Goal: Obtain resource: Obtain resource

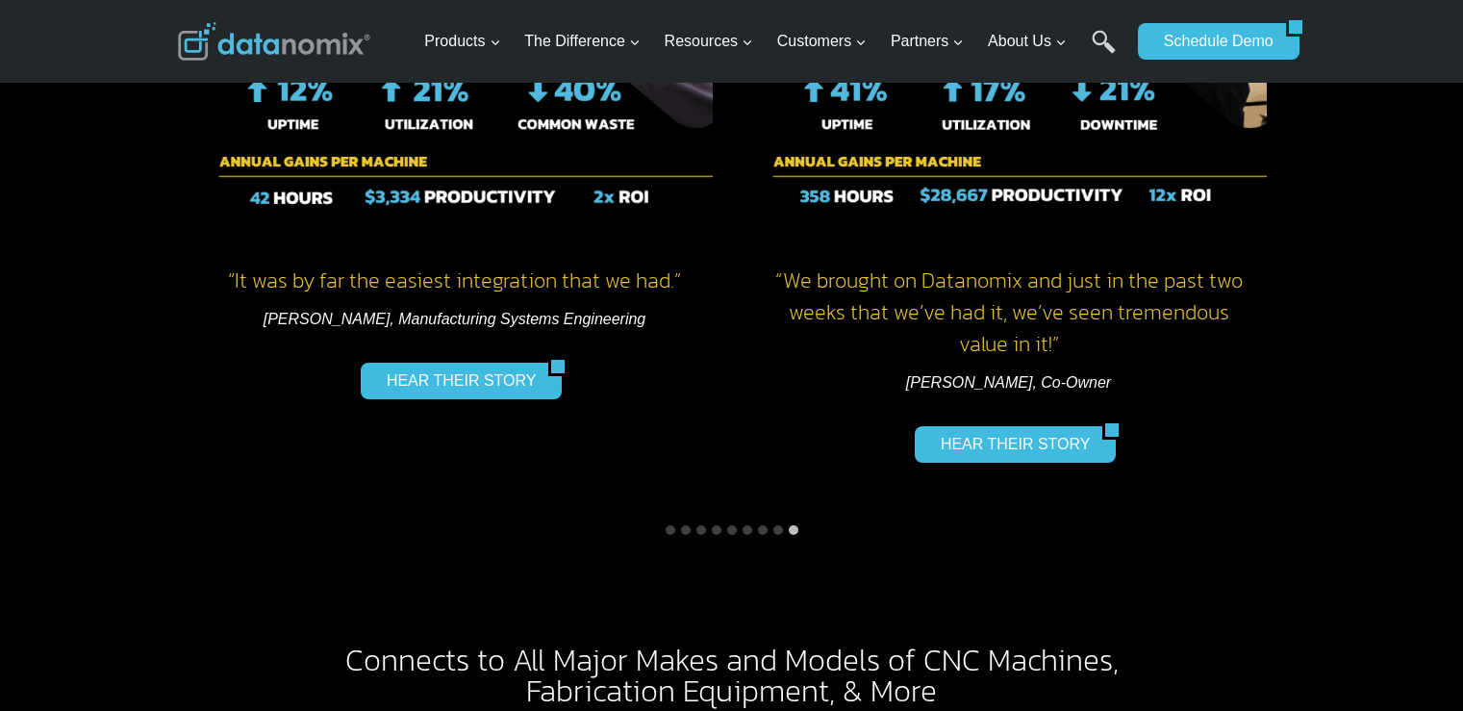
scroll to position [3366, 0]
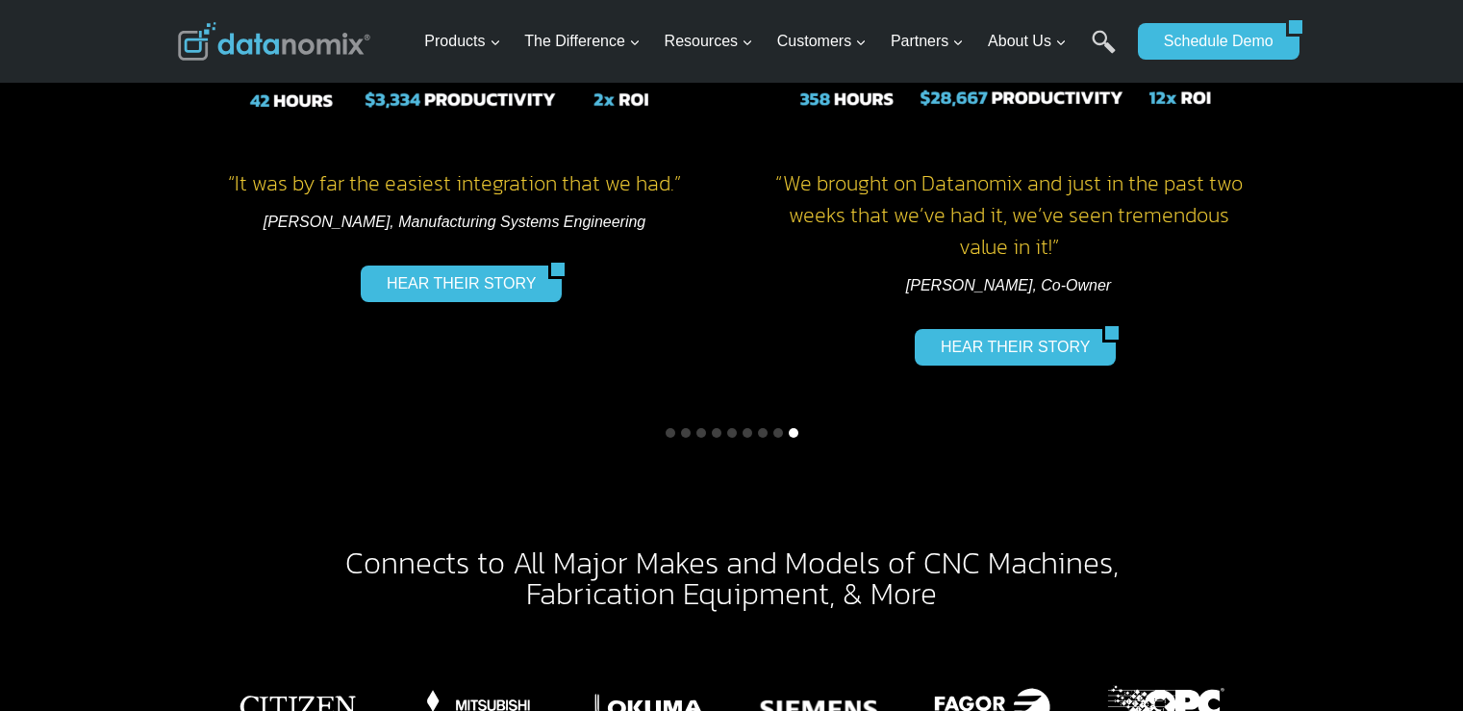
click at [794, 428] on button "Go to slide 9" at bounding box center [794, 433] width 10 height 10
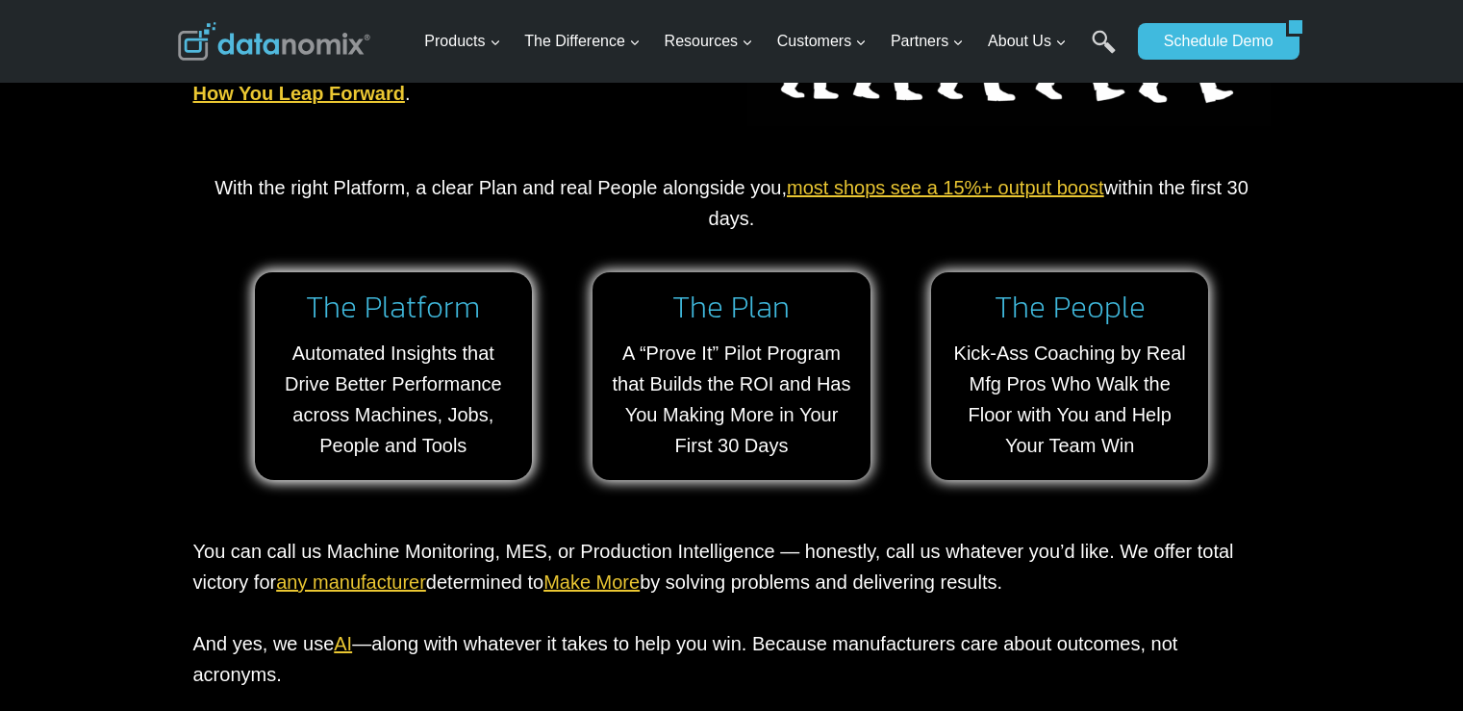
scroll to position [2116, 0]
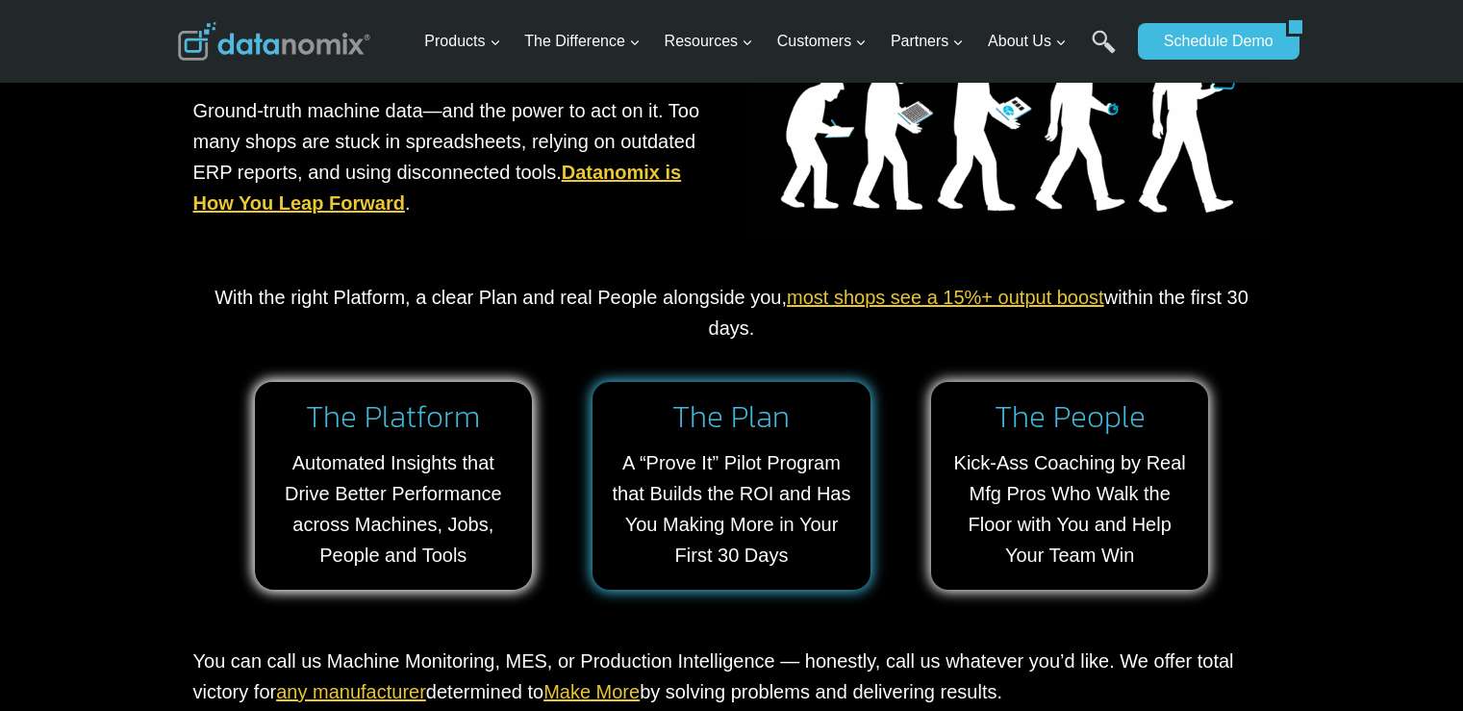
click at [692, 441] on link at bounding box center [731, 486] width 278 height 208
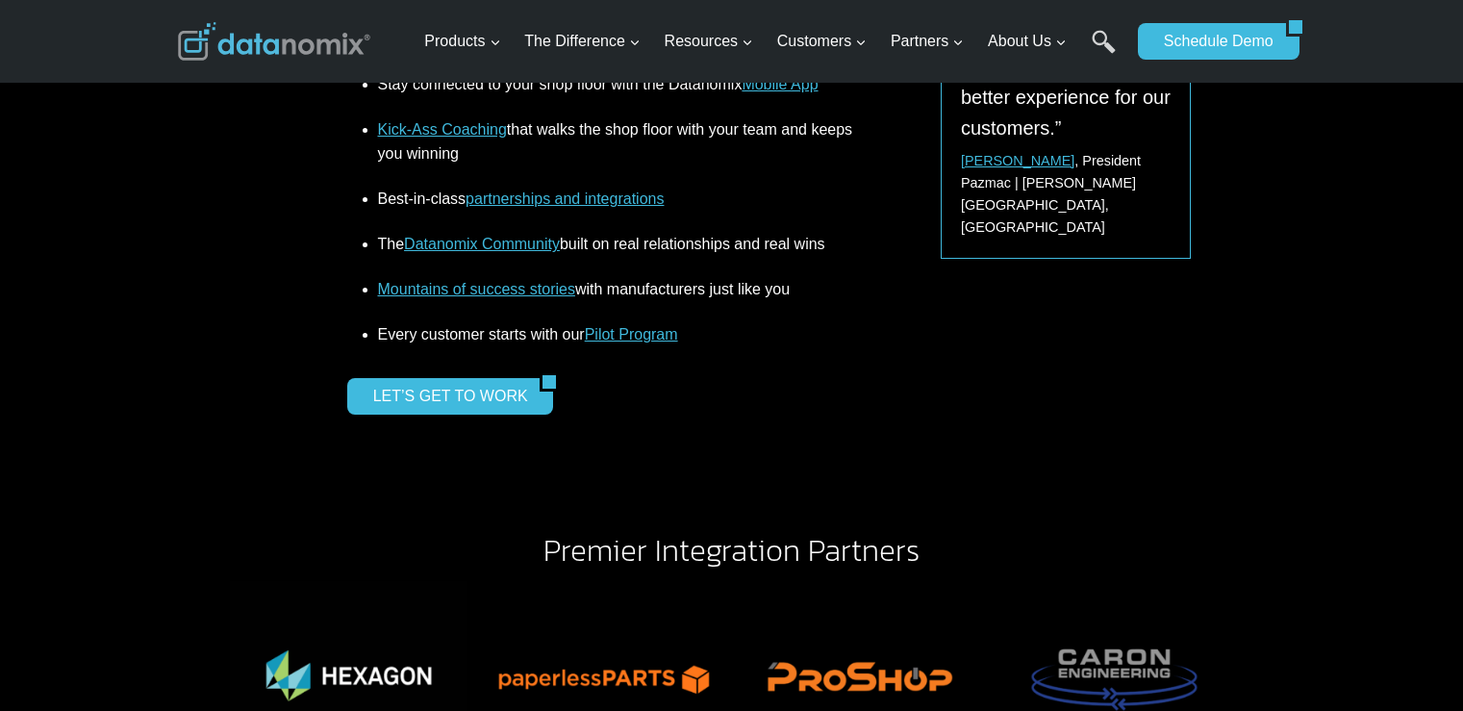
scroll to position [2885, 0]
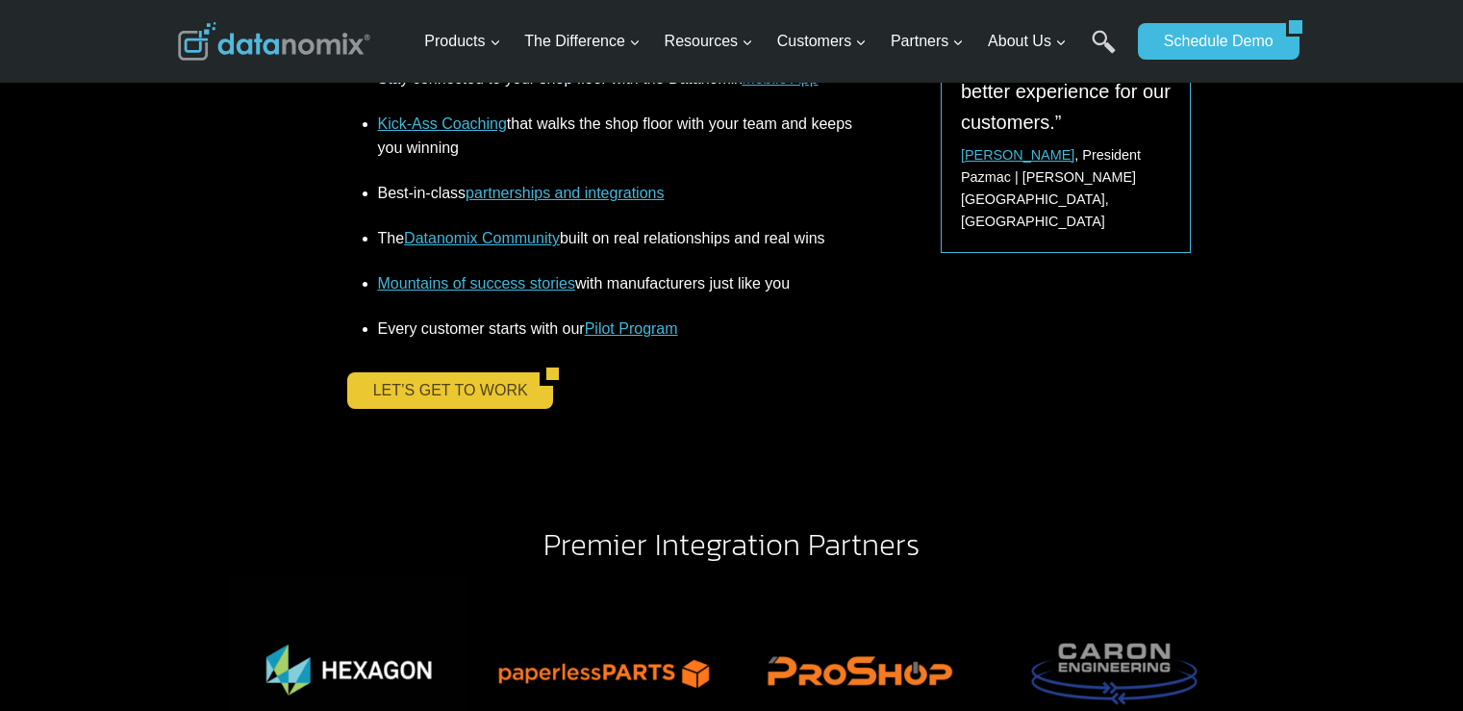
click at [397, 397] on link "LET’S GET TO WORK" at bounding box center [443, 390] width 193 height 37
